Goal: Check status: Check status

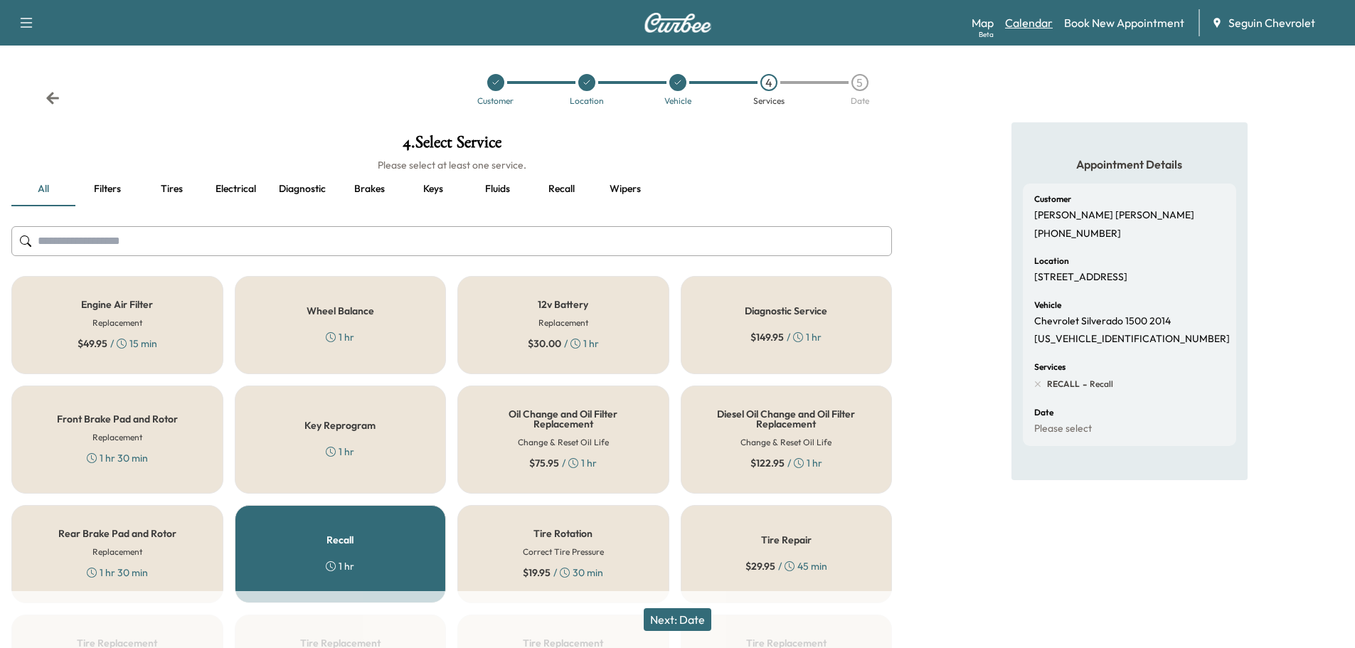
click at [1031, 23] on link "Calendar" at bounding box center [1029, 22] width 48 height 17
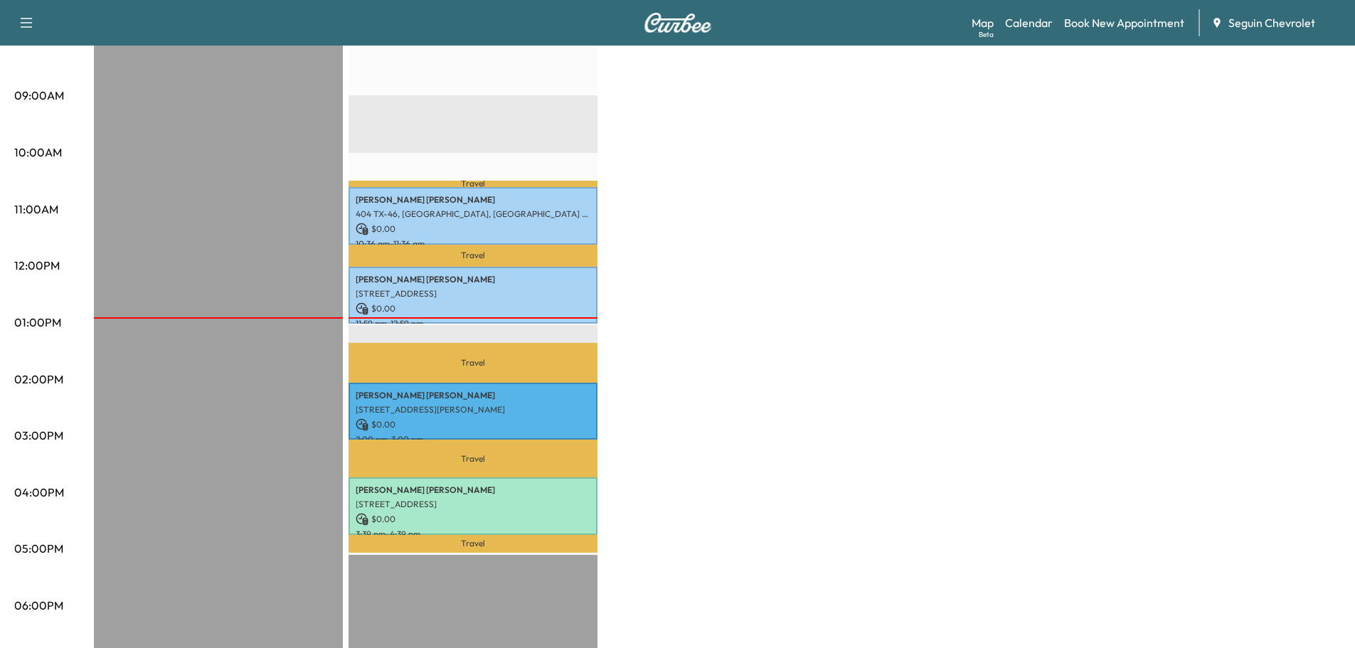
scroll to position [406, 0]
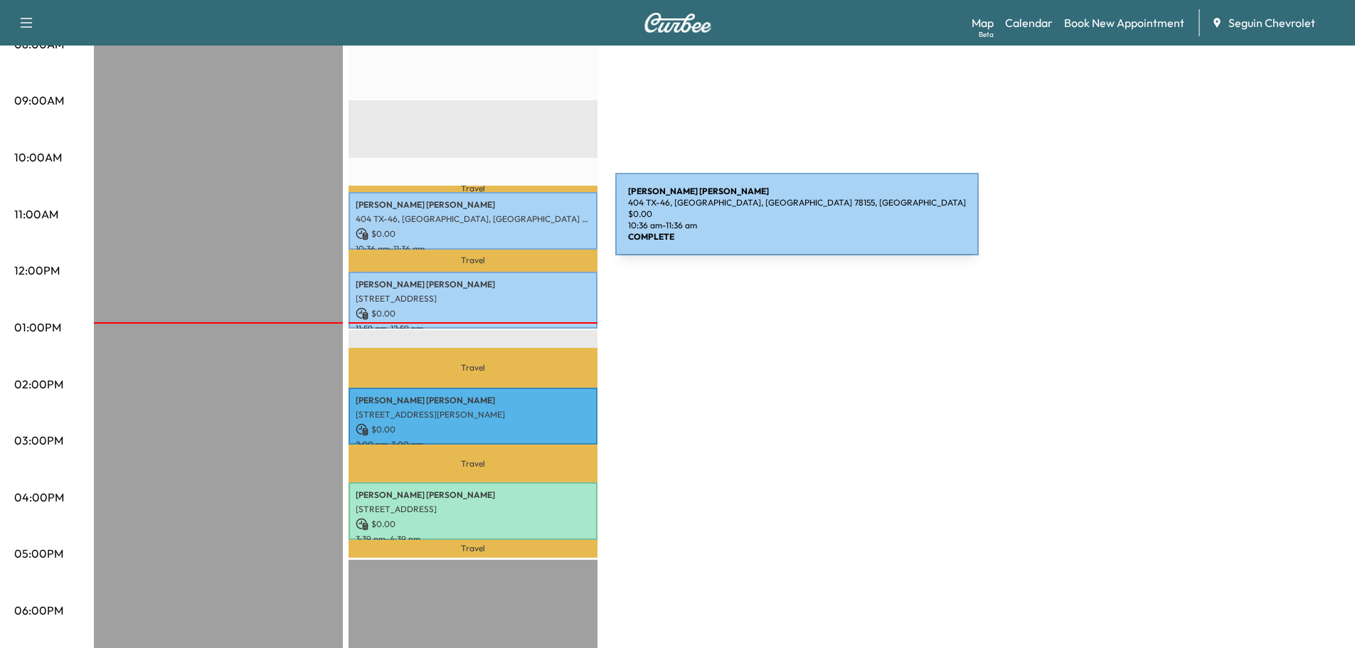
click at [509, 223] on div "[PERSON_NAME] [PERSON_NAME] 404 TX-46, [GEOGRAPHIC_DATA], [GEOGRAPHIC_DATA] 781…" at bounding box center [473, 221] width 249 height 58
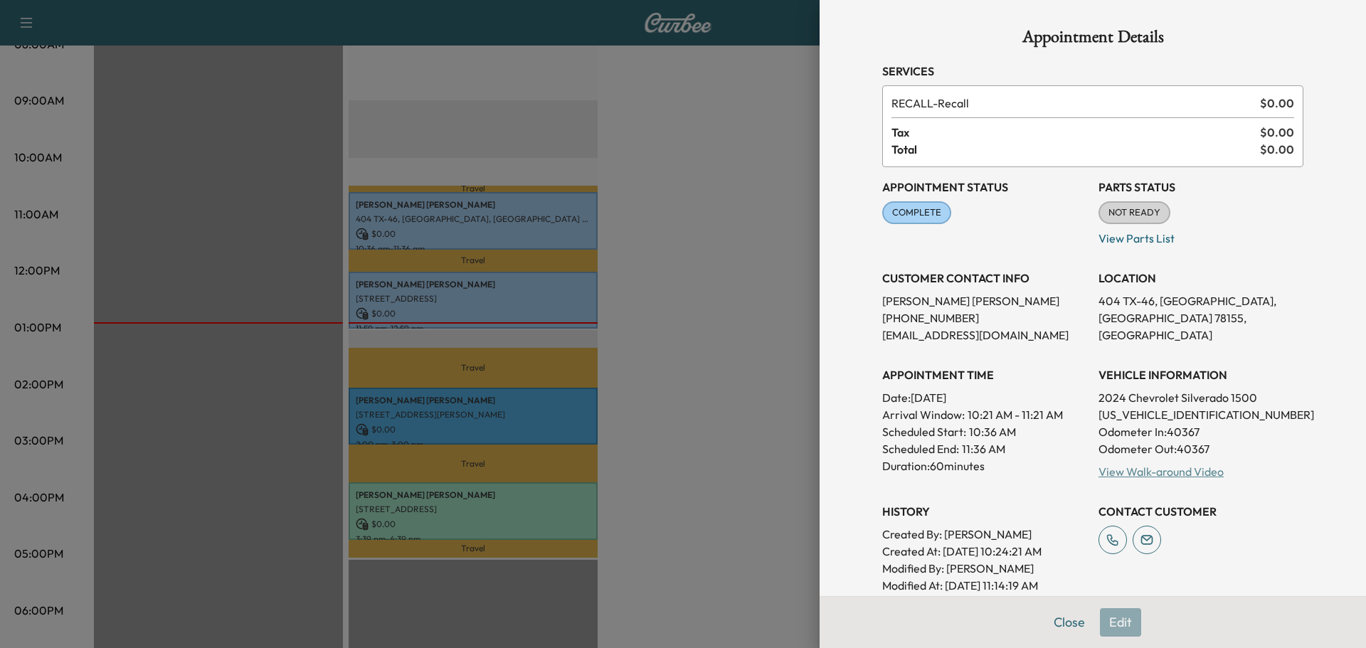
click at [1168, 467] on link "View Walk-around Video" at bounding box center [1161, 472] width 125 height 14
click at [674, 260] on div at bounding box center [683, 324] width 1366 height 648
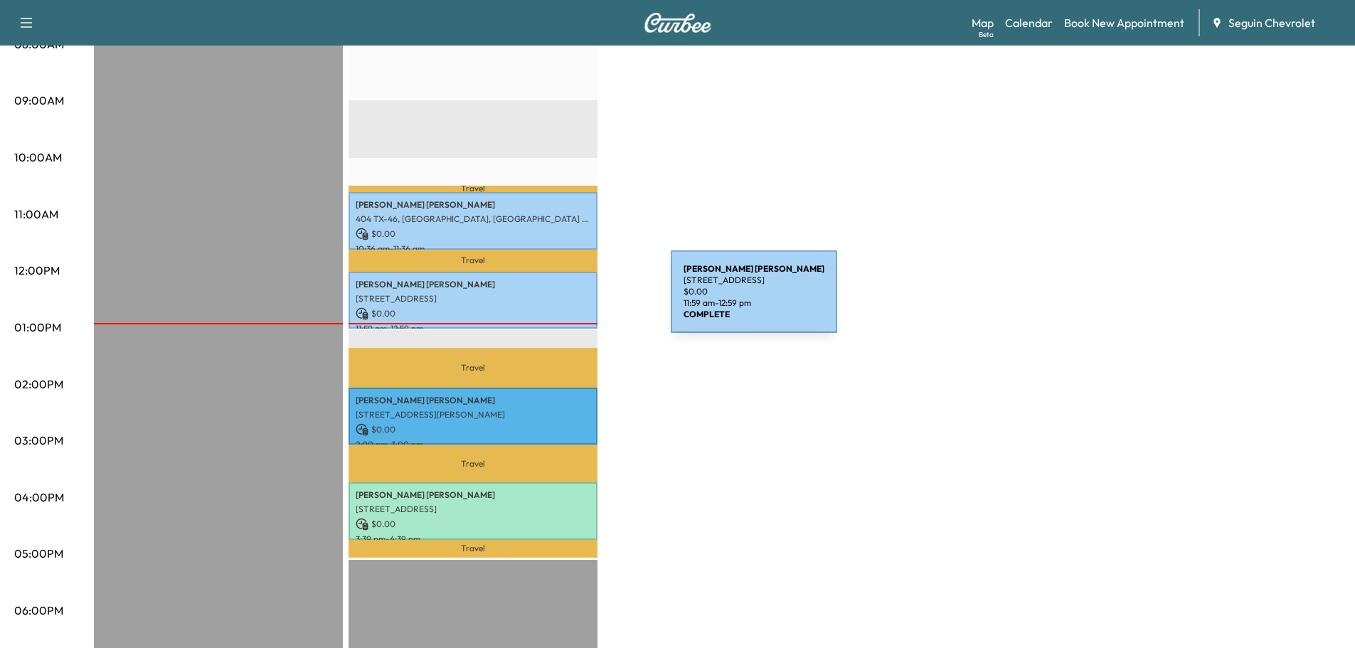
click at [564, 300] on p "[STREET_ADDRESS]" at bounding box center [473, 298] width 235 height 11
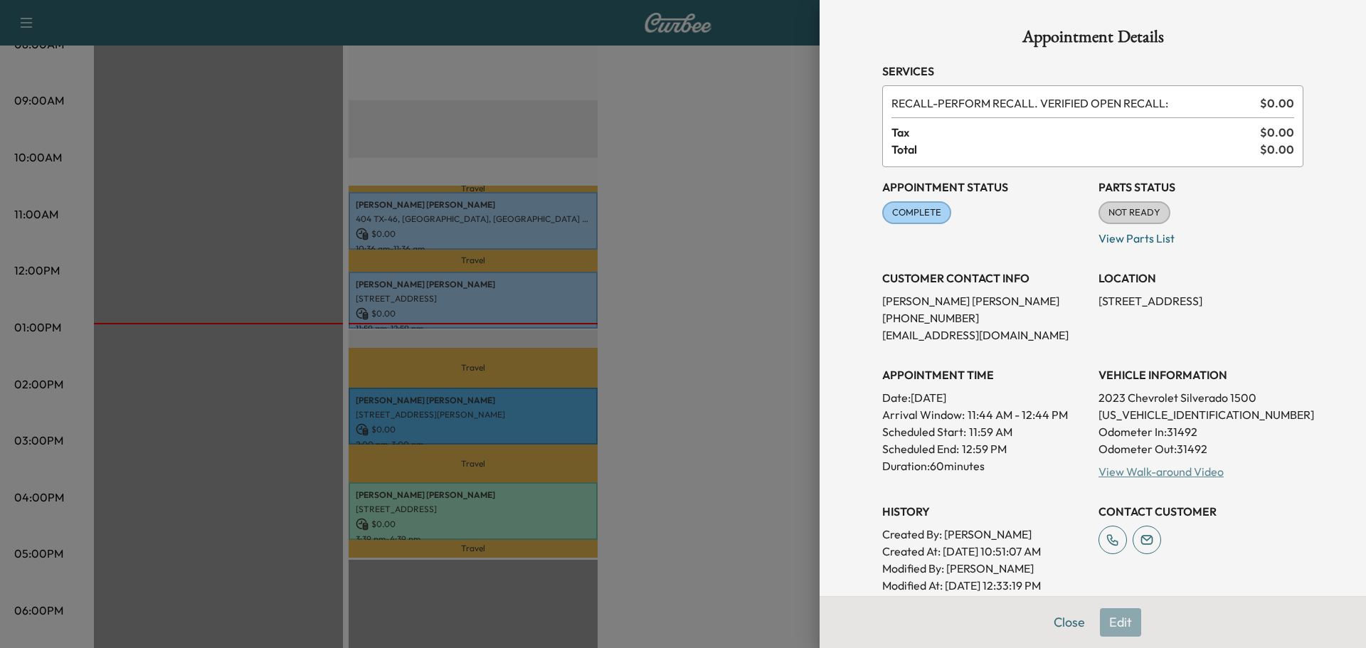
click at [1139, 468] on link "View Walk-around Video" at bounding box center [1161, 472] width 125 height 14
click at [664, 226] on div at bounding box center [683, 324] width 1366 height 648
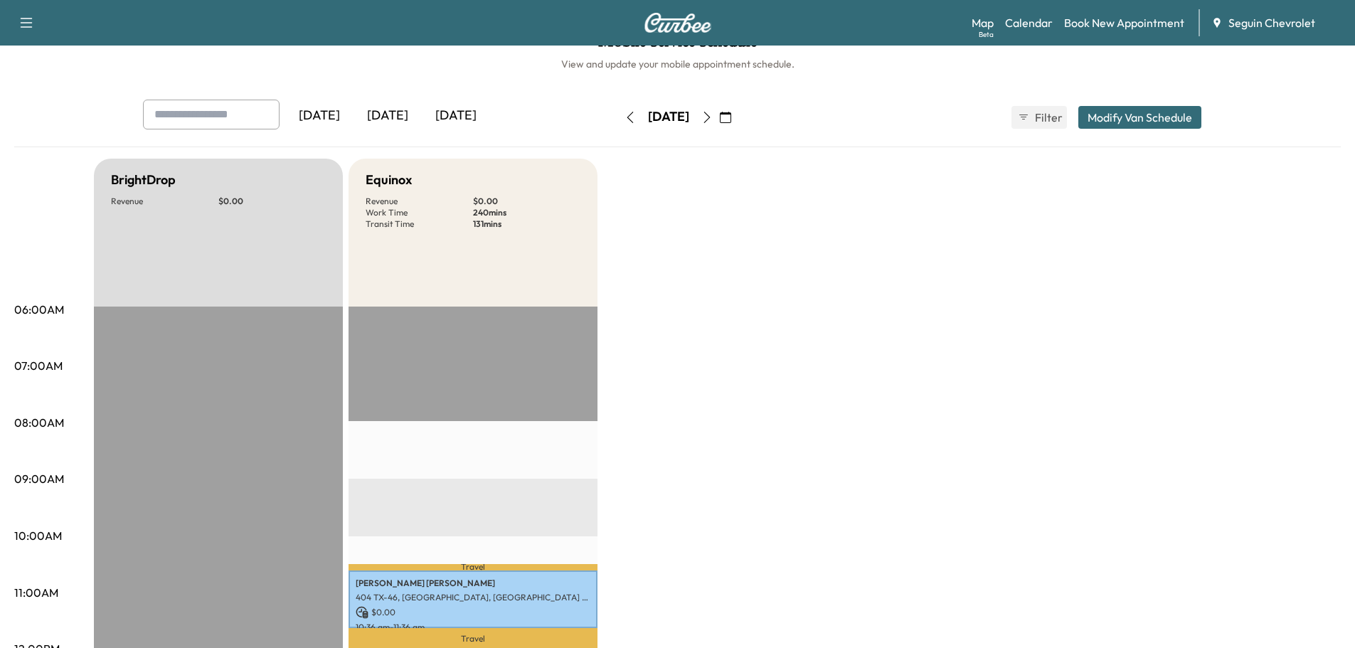
scroll to position [0, 0]
